Goal: Use online tool/utility

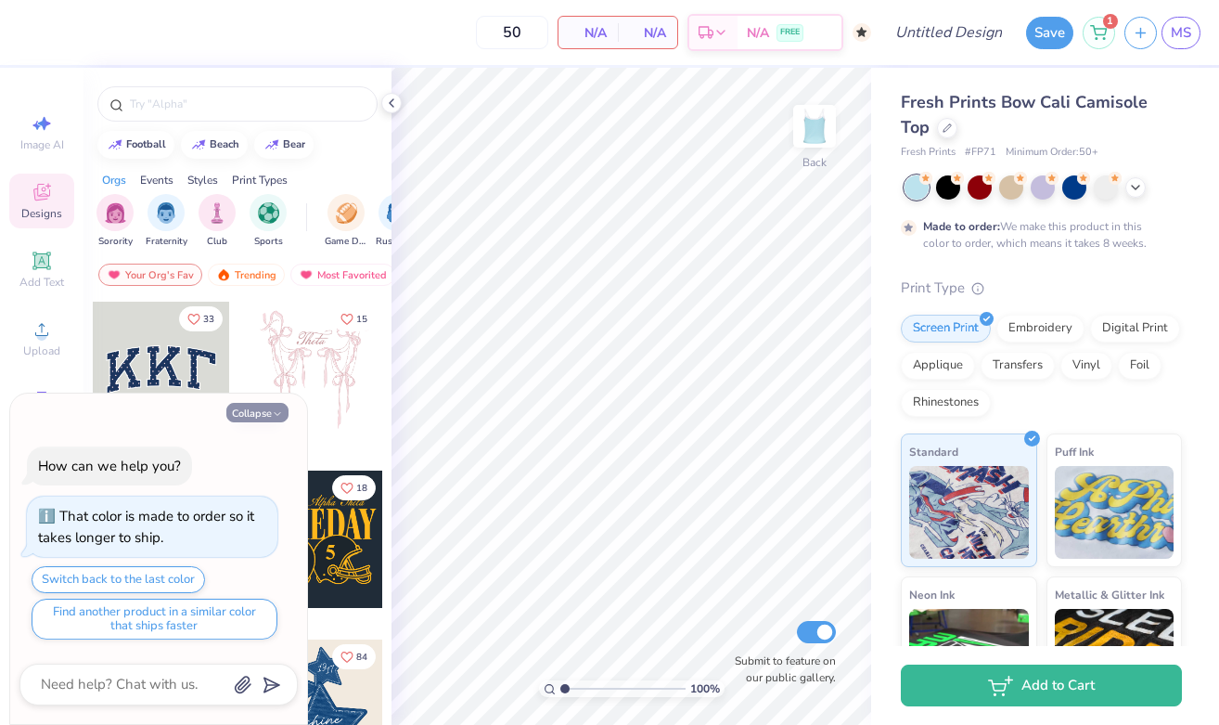
click at [253, 409] on button "Collapse" at bounding box center [257, 412] width 62 height 19
type textarea "x"
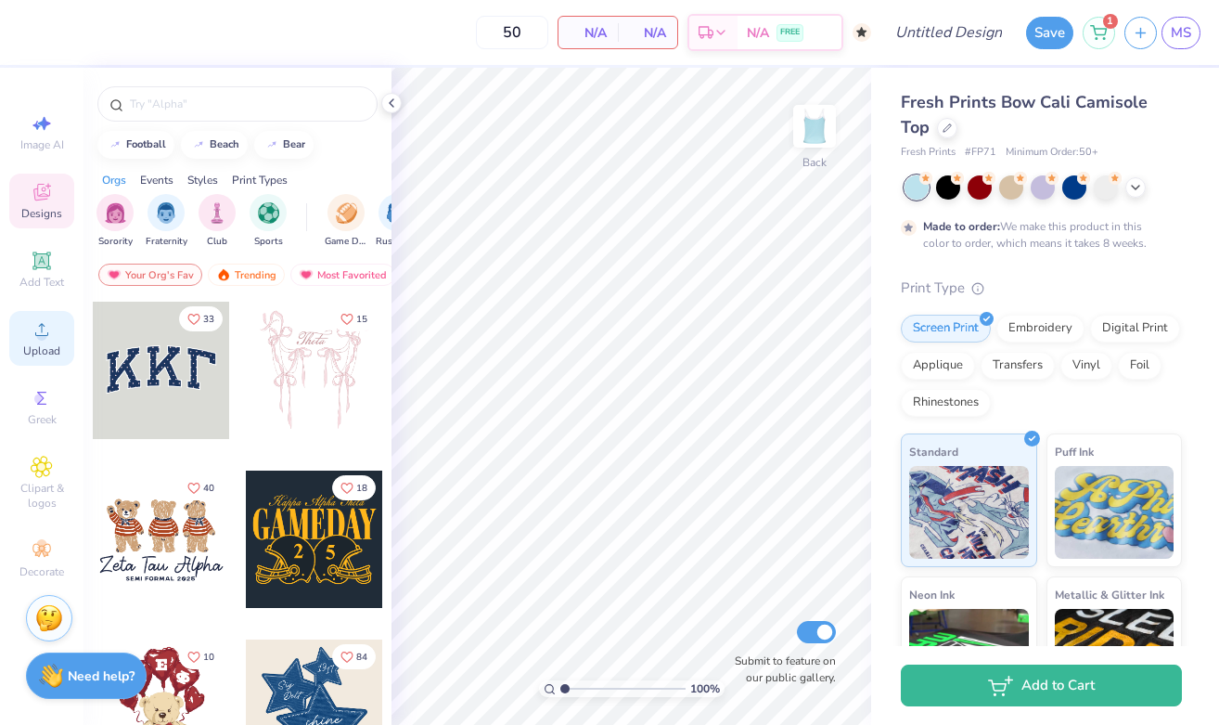
click at [41, 342] on div "Upload" at bounding box center [41, 338] width 65 height 55
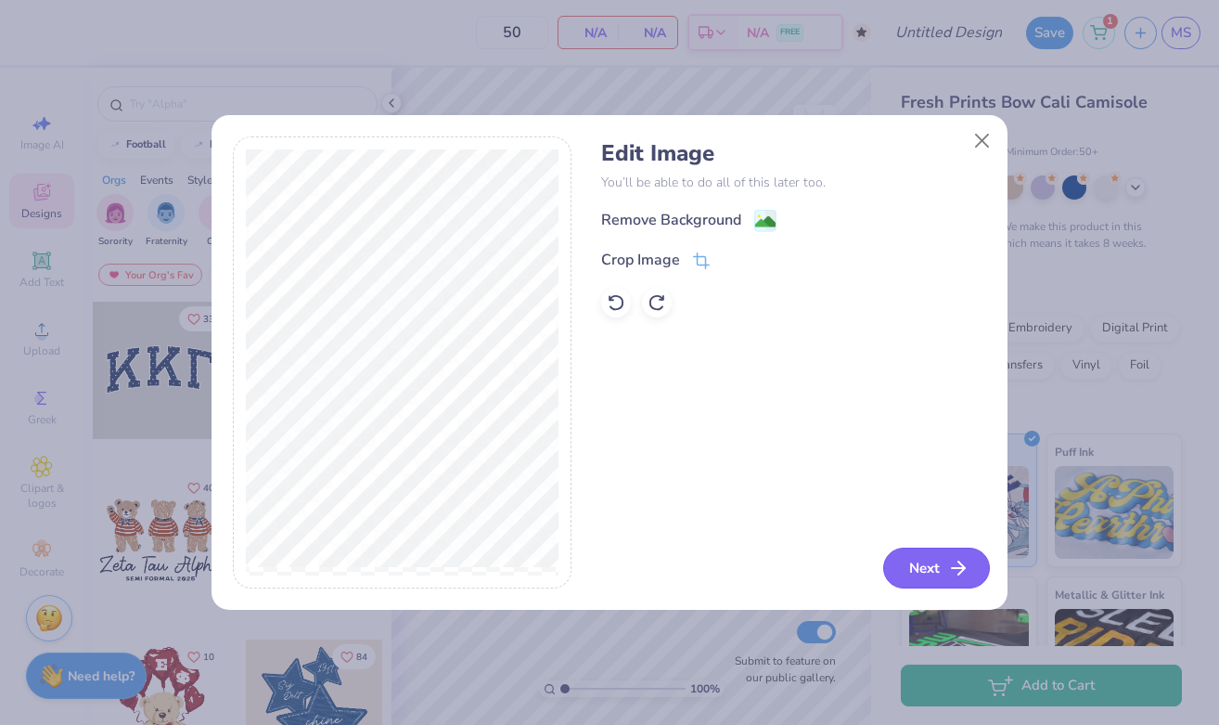
click at [913, 572] on button "Next" at bounding box center [936, 567] width 107 height 41
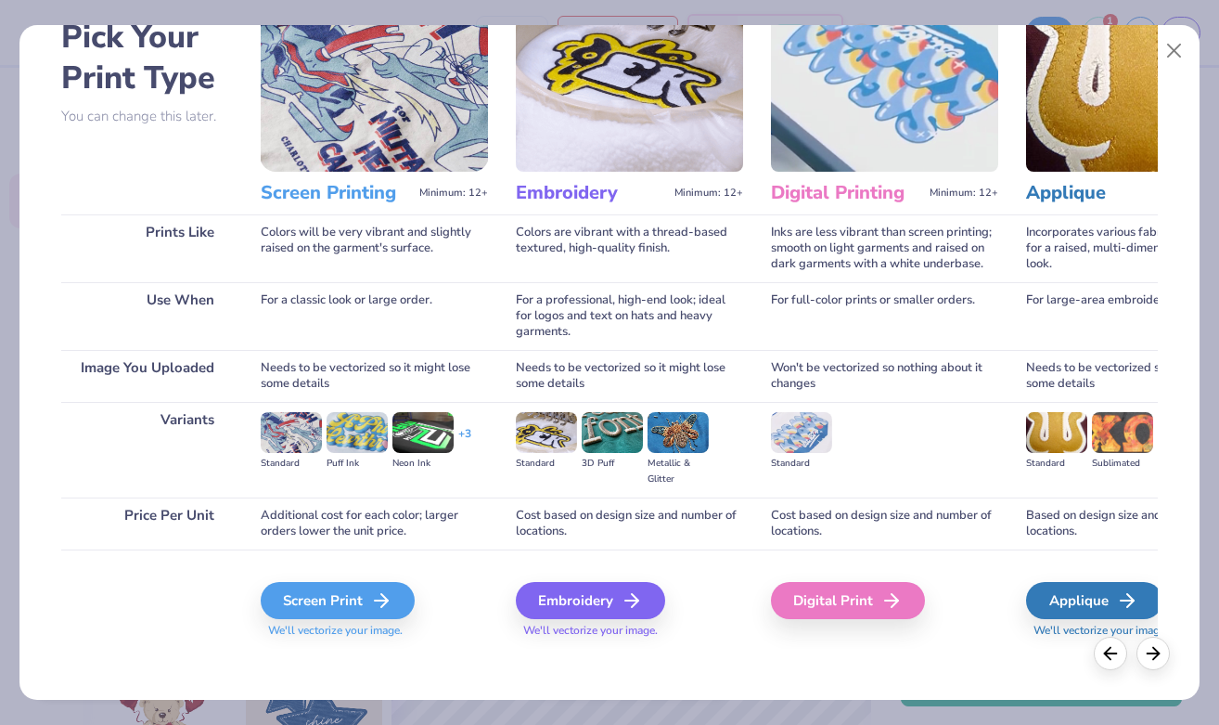
scroll to position [108, 0]
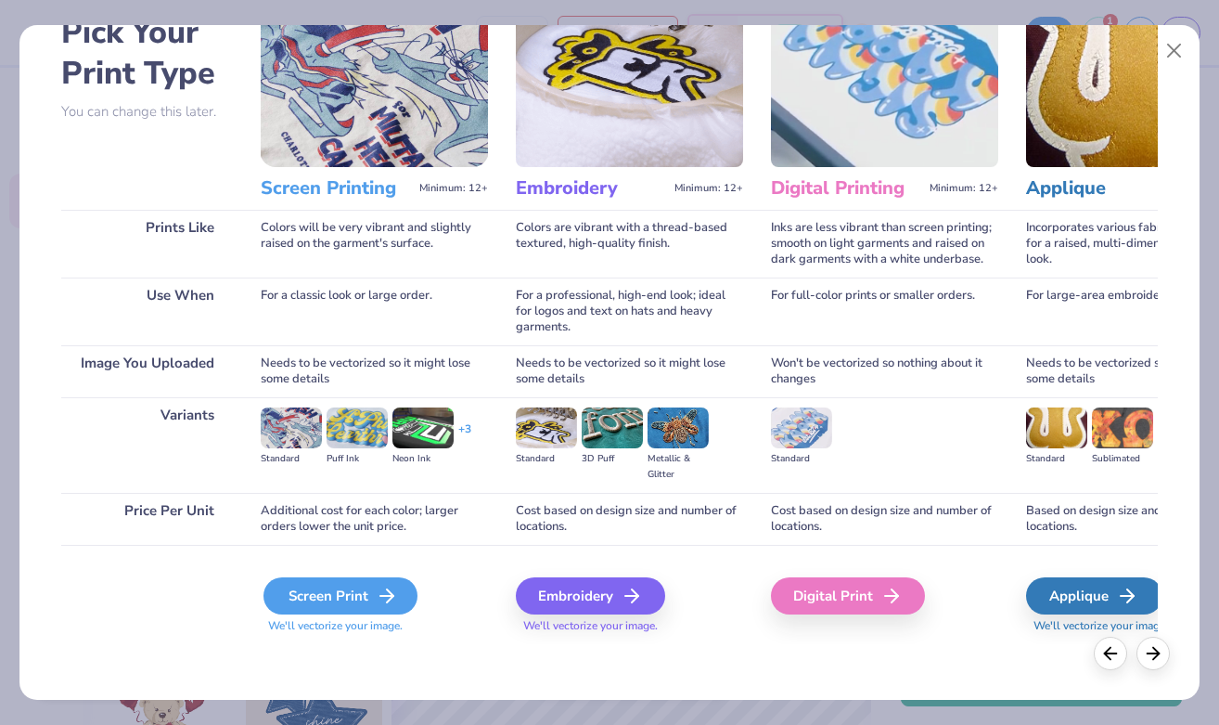
click at [326, 596] on div "Screen Print" at bounding box center [341, 595] width 154 height 37
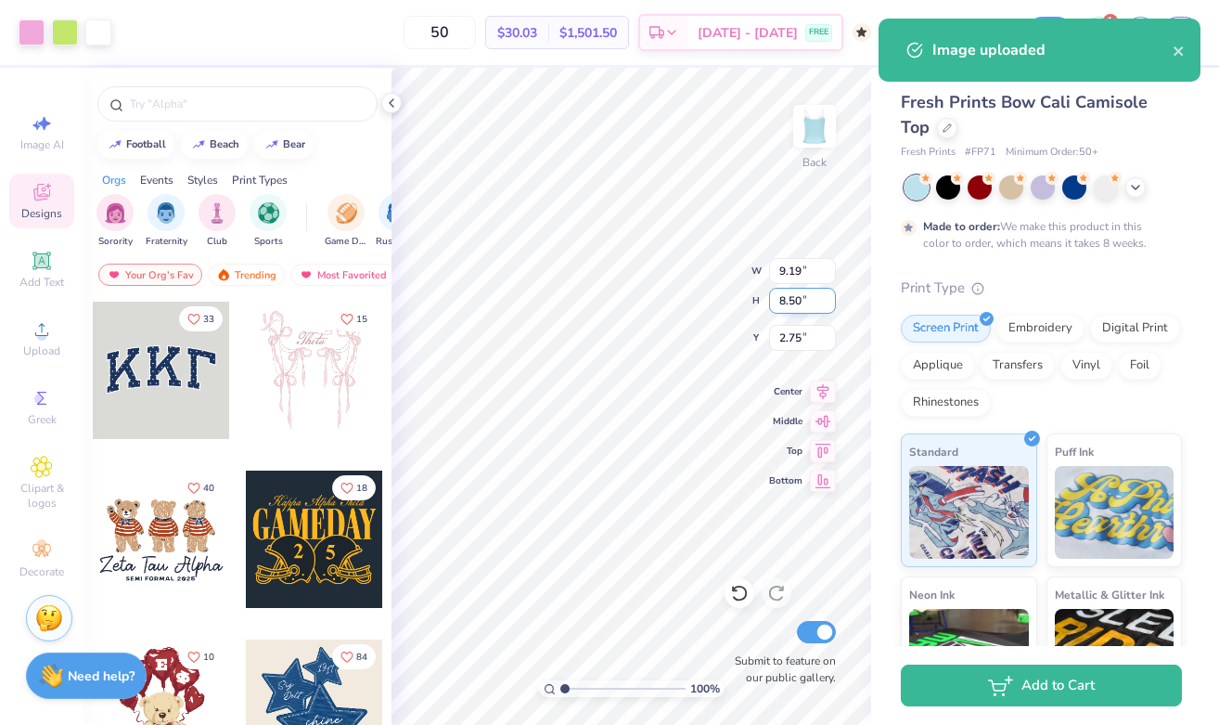
type input "1.70"
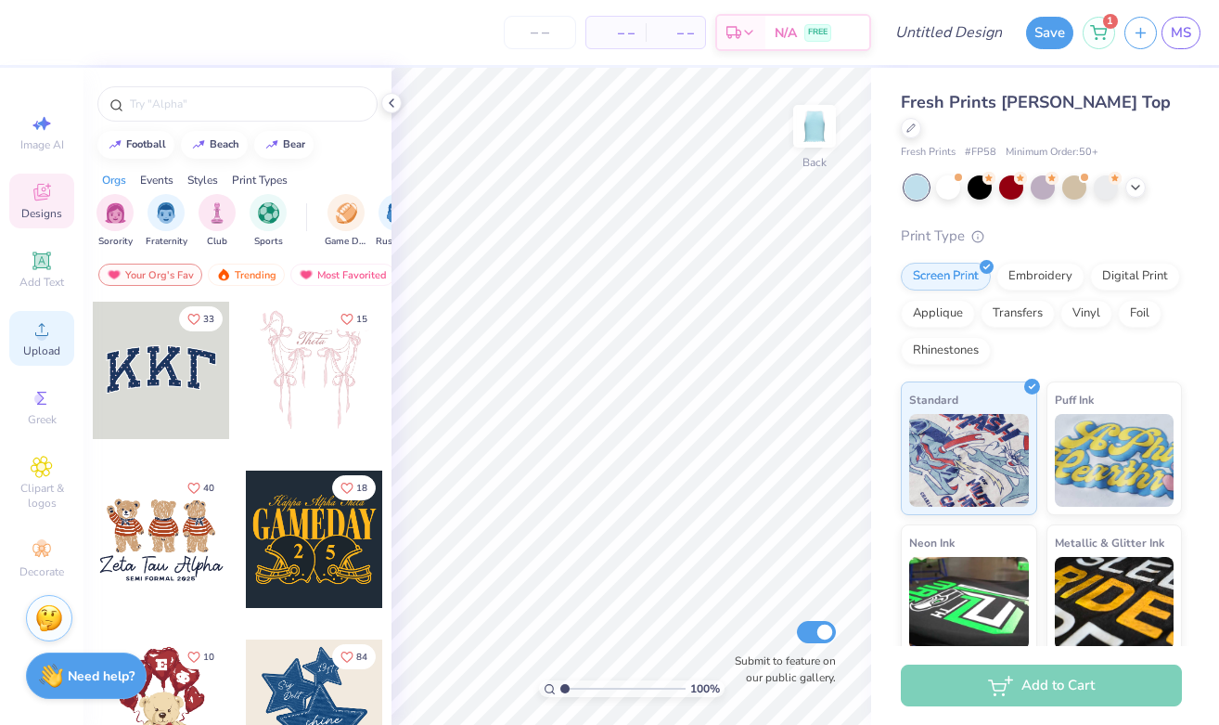
click at [24, 324] on div "Upload" at bounding box center [41, 338] width 65 height 55
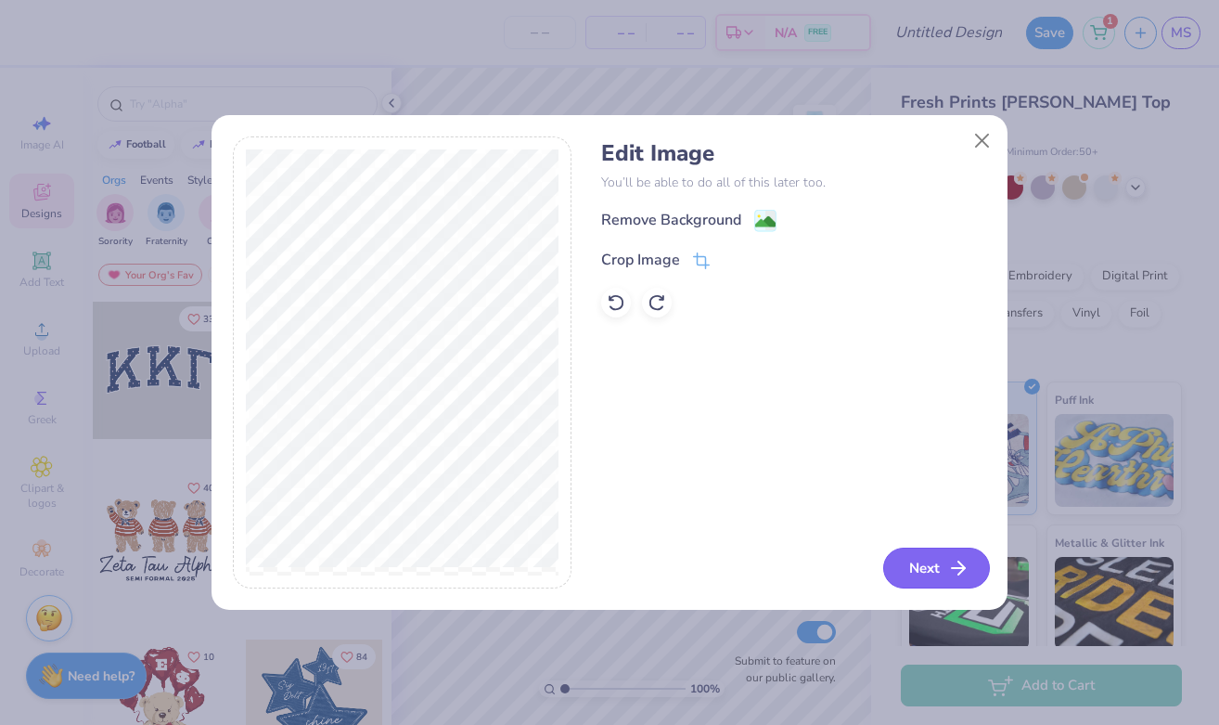
click at [925, 567] on button "Next" at bounding box center [936, 567] width 107 height 41
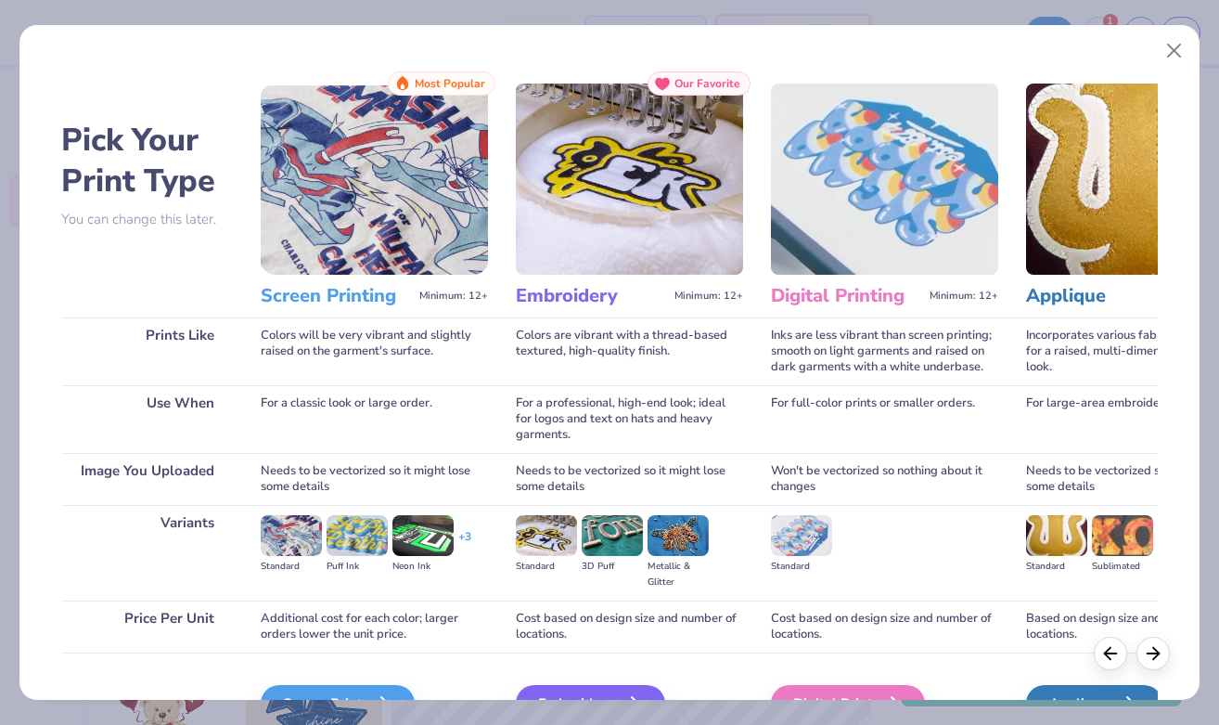
scroll to position [108, 0]
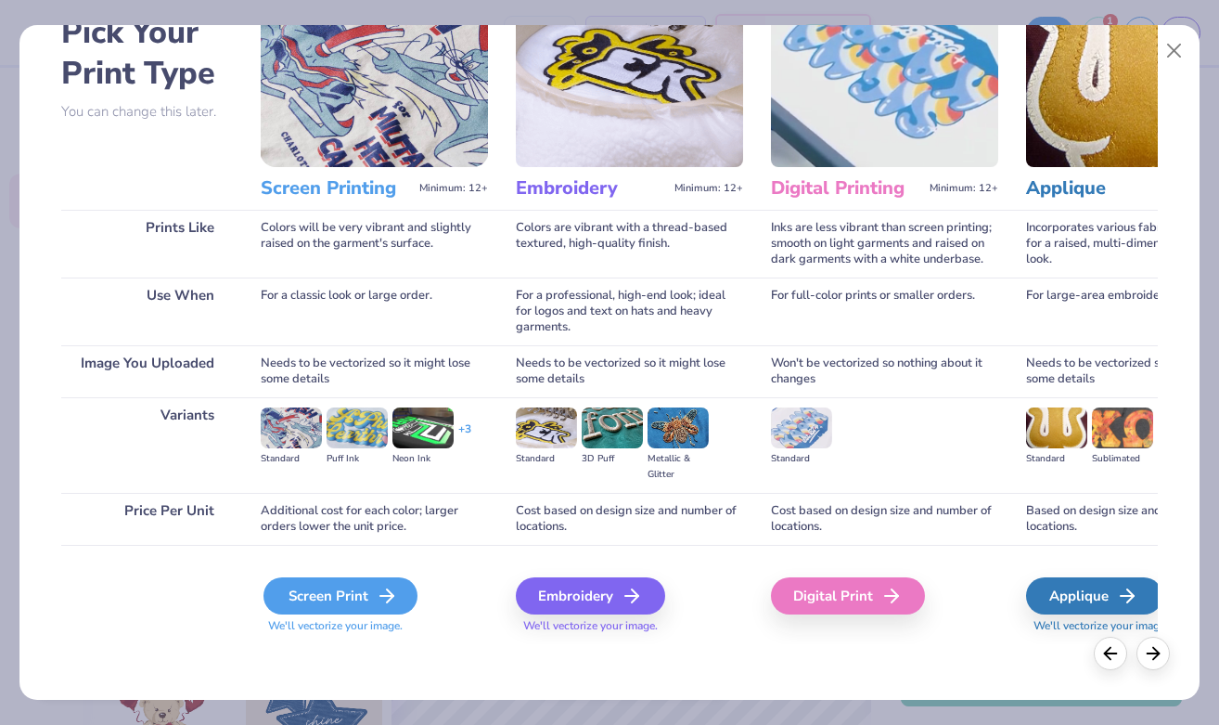
click at [336, 582] on div "Screen Print" at bounding box center [341, 595] width 154 height 37
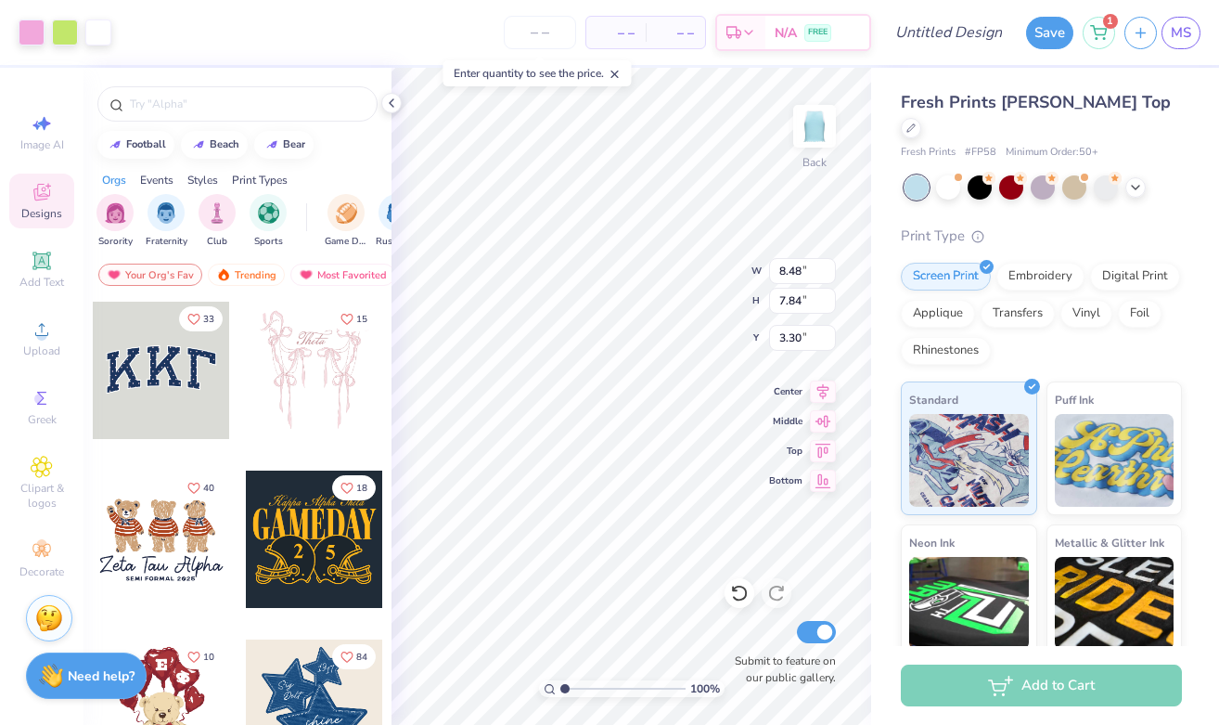
type input "8.48"
type input "7.84"
type input "2.65"
click at [389, 96] on icon at bounding box center [391, 103] width 15 height 15
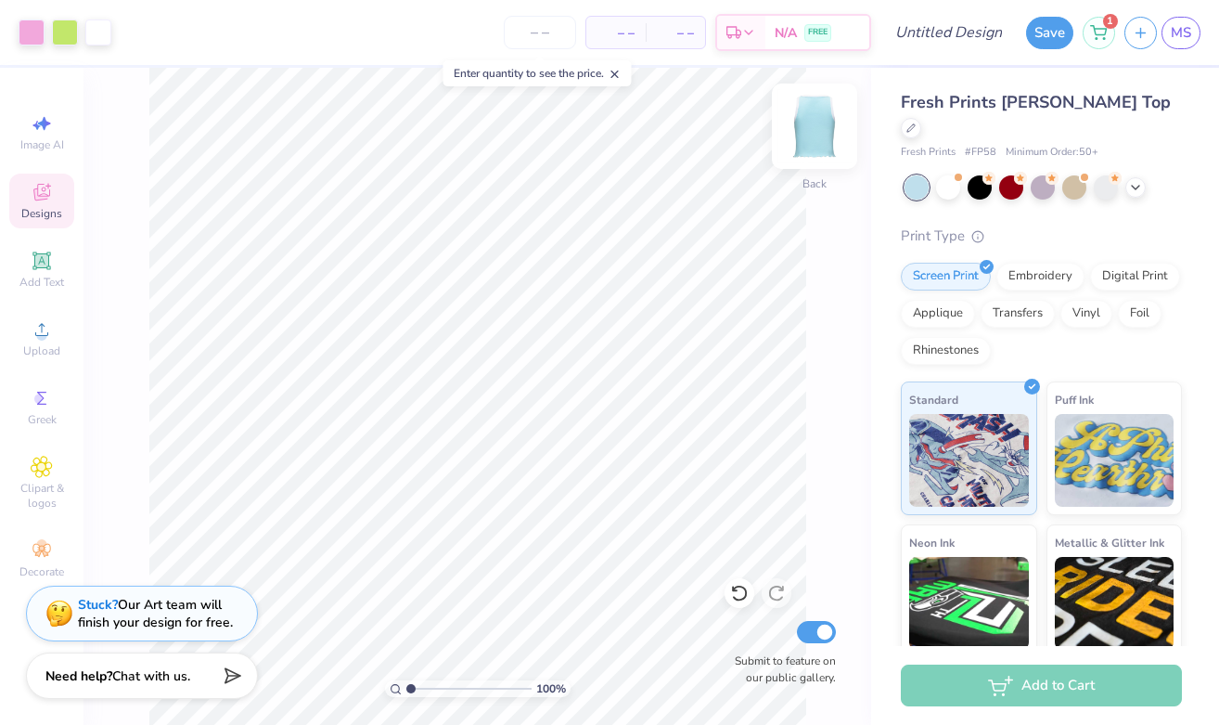
click at [828, 144] on img at bounding box center [815, 126] width 74 height 74
click at [39, 334] on circle at bounding box center [41, 335] width 10 height 10
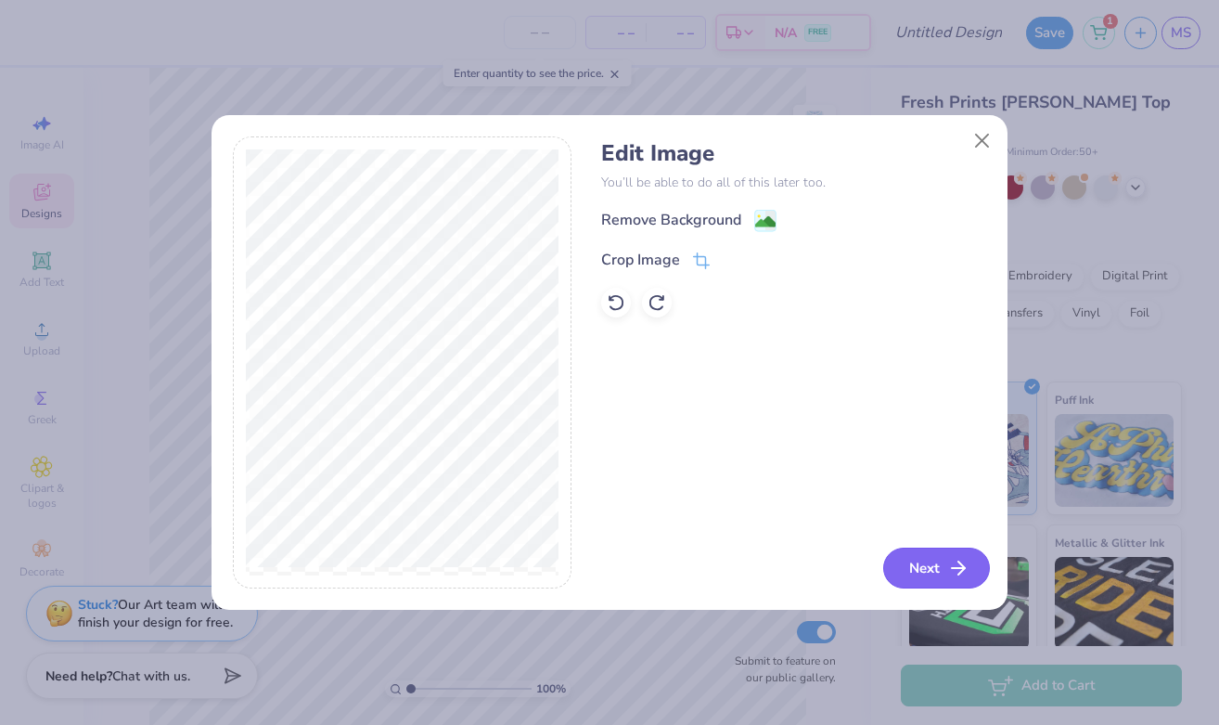
click at [921, 567] on button "Next" at bounding box center [936, 567] width 107 height 41
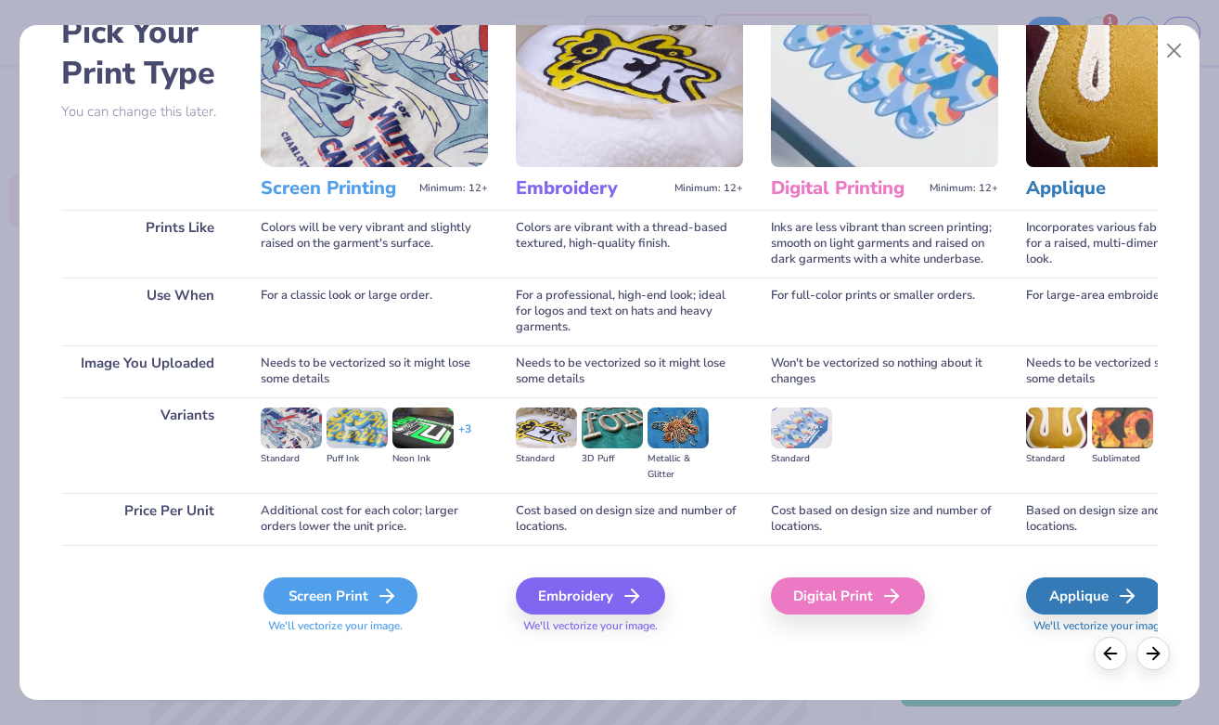
click at [328, 607] on div "Screen Print" at bounding box center [341, 595] width 154 height 37
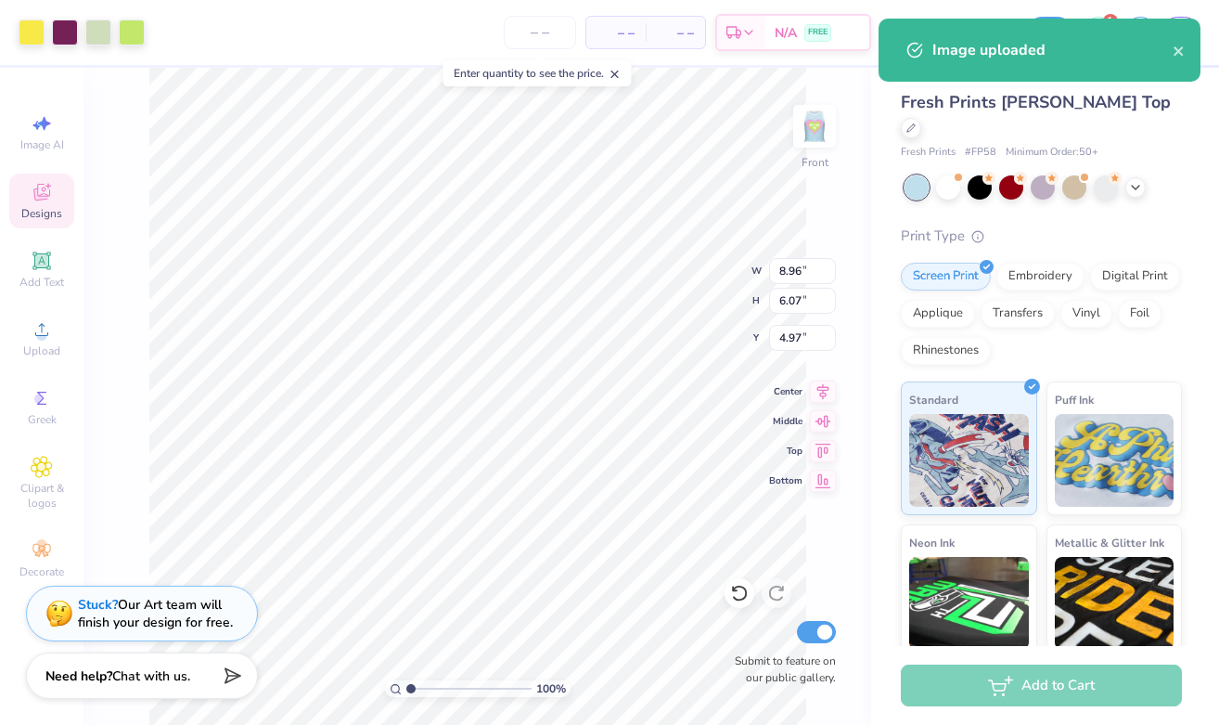
type input "2.32"
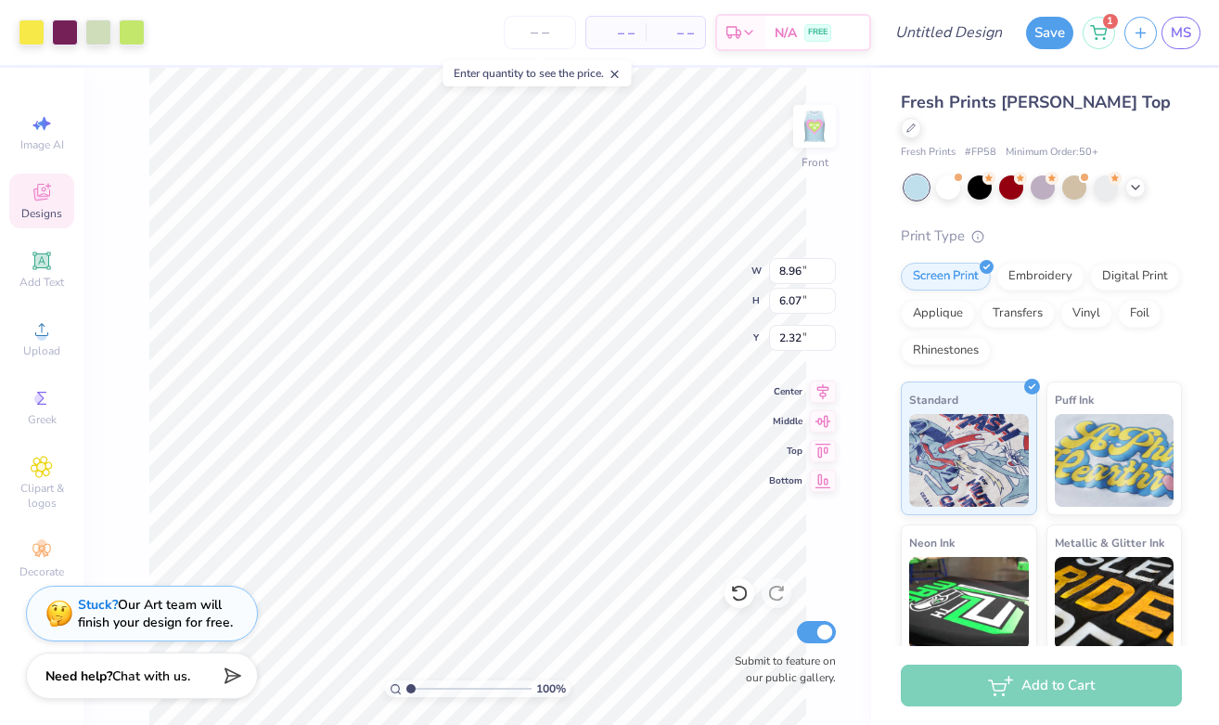
type input "7.35"
type input "4.98"
type input "2.76"
type input "4.00"
type input "2.71"
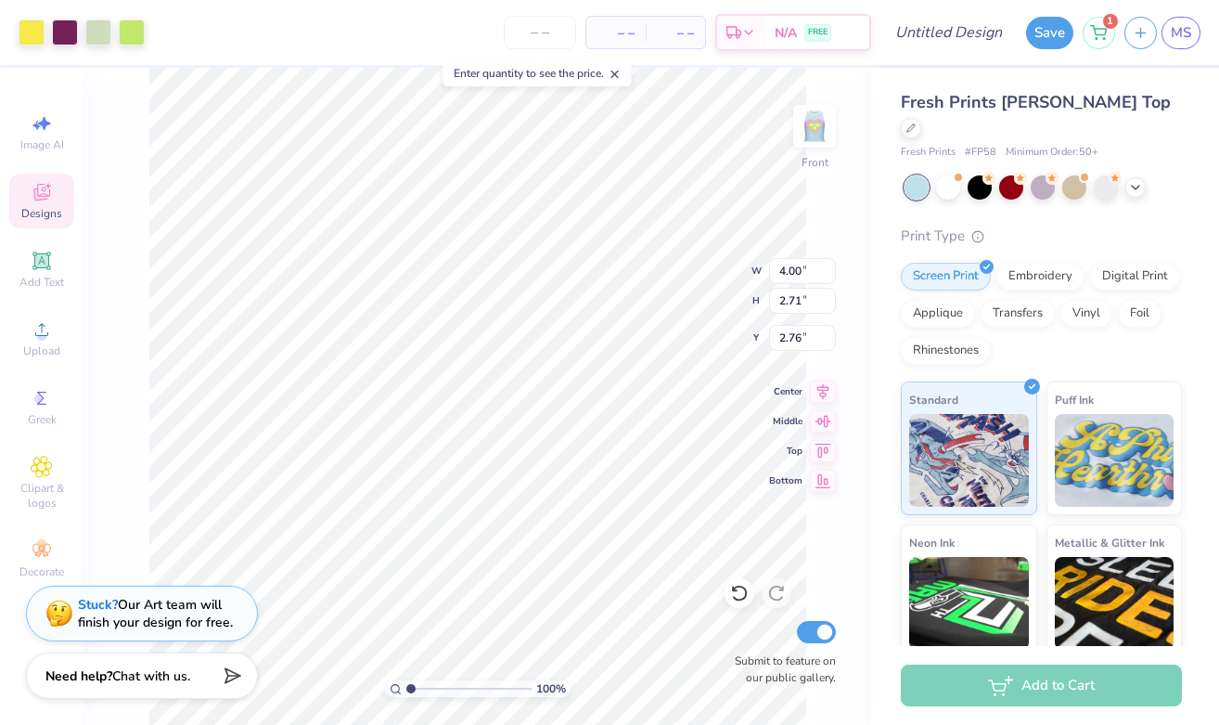
type input "1.41"
click at [680, 280] on div "100 % Front W 4.00 H 2.71 Y 1.41 Center Middle Top Bottom Submit to feature on …" at bounding box center [478, 396] width 788 height 657
